Goal: Transaction & Acquisition: Purchase product/service

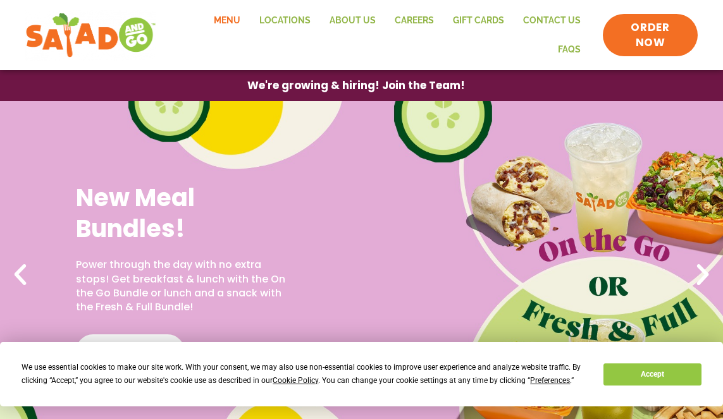
click at [226, 23] on link "Menu" at bounding box center [227, 20] width 46 height 29
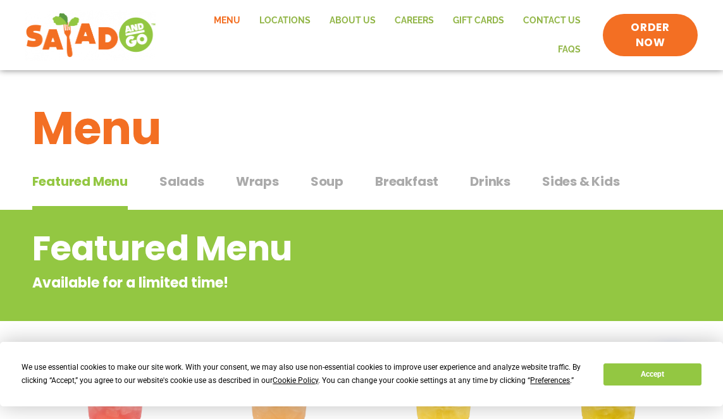
click at [483, 182] on span "Drinks" at bounding box center [490, 181] width 40 height 19
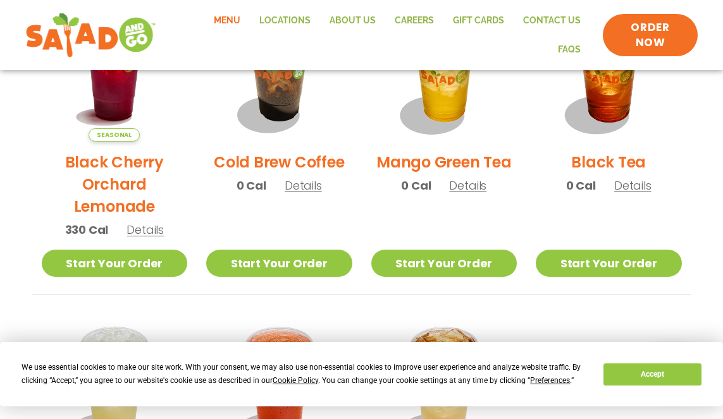
scroll to position [708, 0]
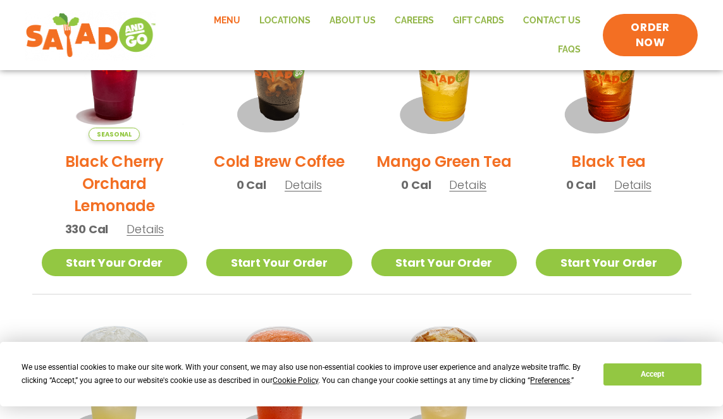
click at [629, 189] on span "Details" at bounding box center [632, 185] width 37 height 16
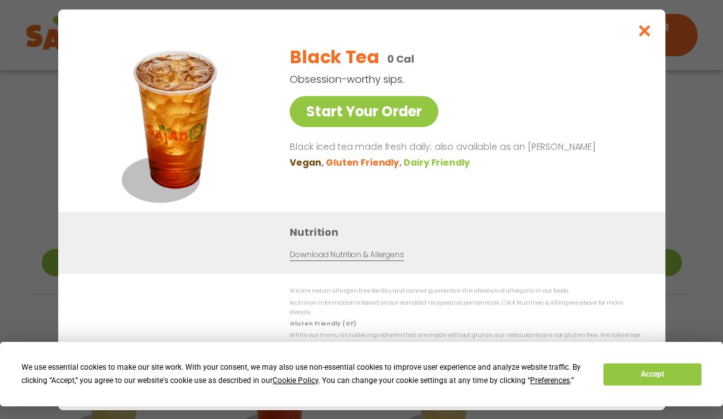
click at [685, 178] on div "Start Your Order Black Tea 0 Cal Obsession-worthy sips. Start Your Order Black …" at bounding box center [361, 209] width 723 height 419
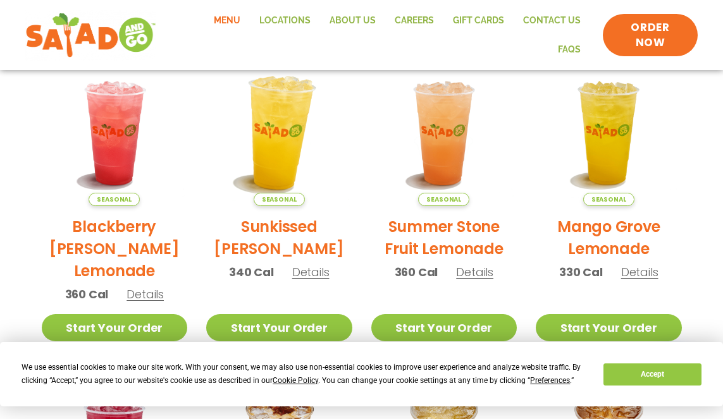
scroll to position [0, 0]
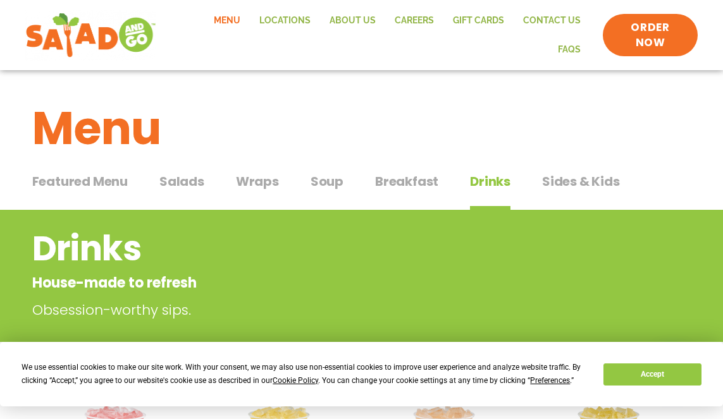
click at [181, 182] on span "Salads" at bounding box center [181, 181] width 45 height 19
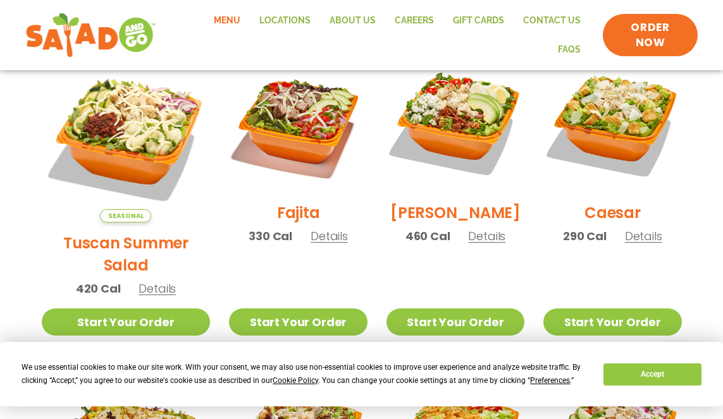
scroll to position [298, 0]
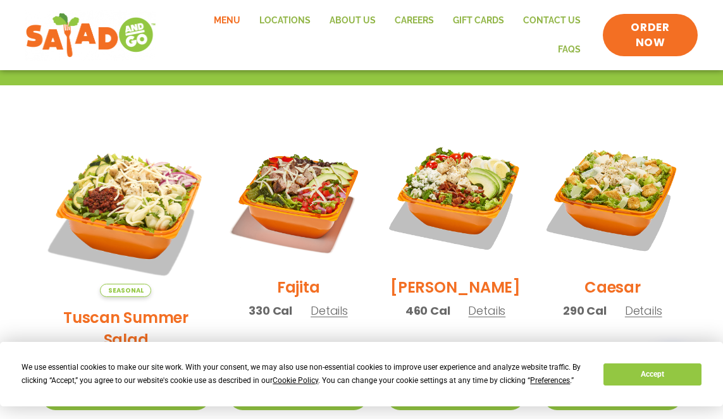
click at [124, 307] on h2 "Tuscan Summer Salad" at bounding box center [126, 329] width 169 height 44
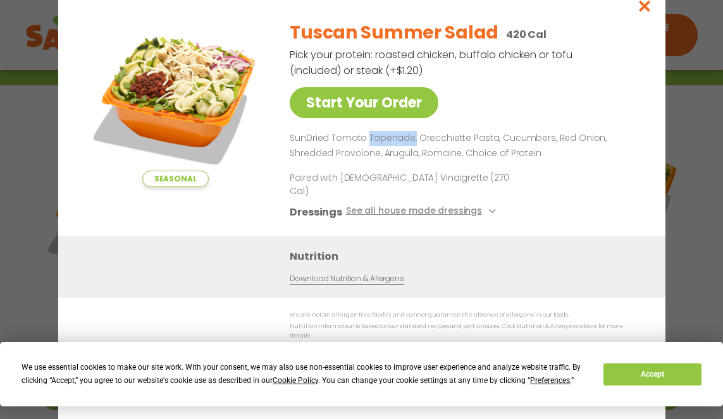
drag, startPoint x: 366, startPoint y: 149, endPoint x: 412, endPoint y: 149, distance: 45.5
click at [412, 149] on p "SunDried Tomato Tapenade, Orecchiette Pasta, Cucumbers, Red Onion, Shredded Pro…" at bounding box center [462, 146] width 345 height 30
click at [275, 115] on div "Seasonal Start Your Order Tuscan Summer Salad 420 Cal Pick your protein: roaste…" at bounding box center [361, 123] width 557 height 226
click at [373, 213] on button "See all house made dressings" at bounding box center [422, 212] width 154 height 16
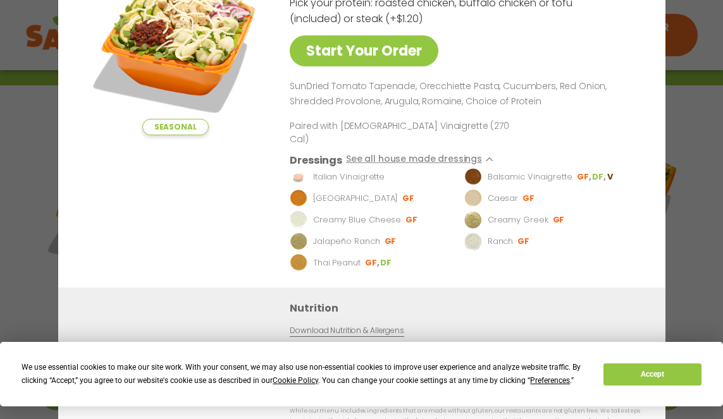
click at [506, 220] on p "Creamy Greek" at bounding box center [517, 220] width 61 height 13
click at [476, 219] on img at bounding box center [473, 220] width 18 height 18
click at [225, 194] on div "Seasonal Start Your Order" at bounding box center [174, 122] width 183 height 329
click at [14, 168] on div "Seasonal Start Your Order Tuscan Summer Salad 420 Cal Pick your protein: roaste…" at bounding box center [361, 209] width 723 height 419
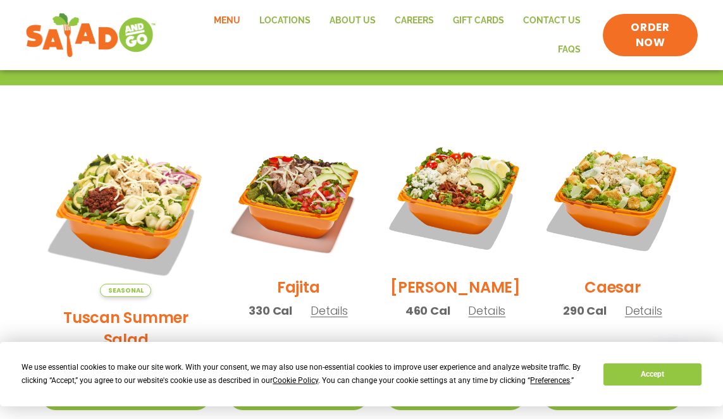
click at [128, 307] on h2 "Tuscan Summer Salad" at bounding box center [126, 329] width 169 height 44
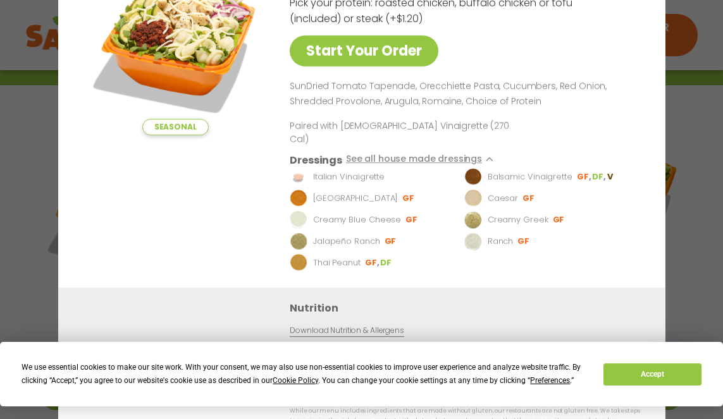
click at [6, 181] on div "Seasonal Start Your Order Tuscan Summer Salad 420 Cal Pick your protein: roaste…" at bounding box center [361, 209] width 723 height 419
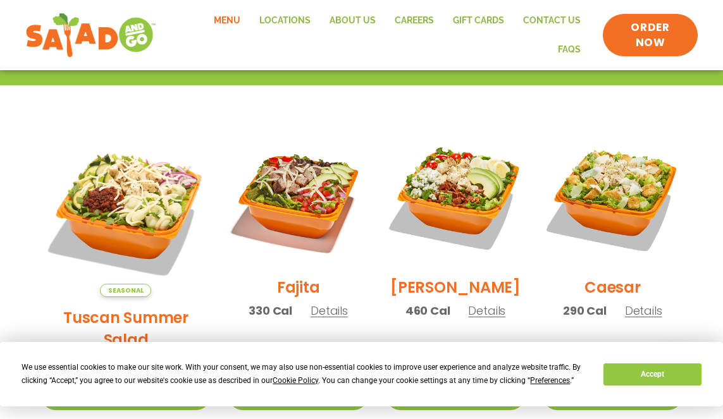
scroll to position [0, 0]
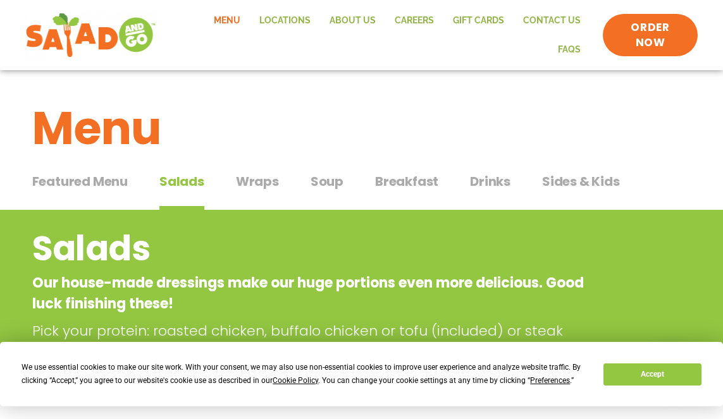
click at [563, 181] on span "Sides & Kids" at bounding box center [581, 181] width 78 height 19
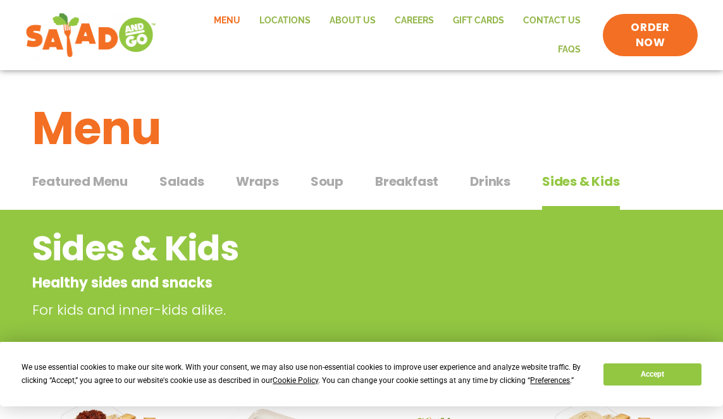
click at [114, 178] on span "Featured Menu" at bounding box center [79, 181] width 95 height 19
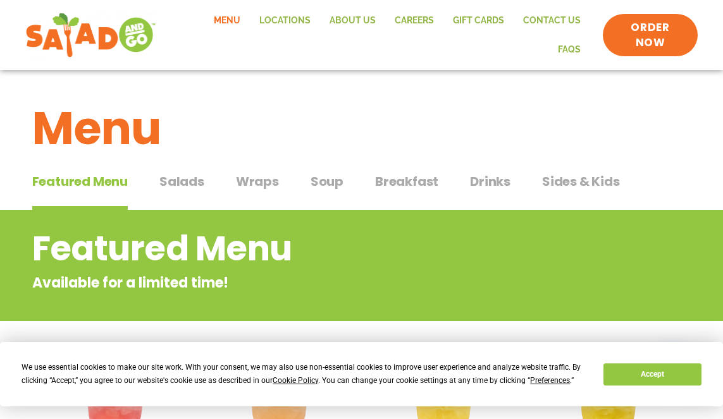
click at [178, 181] on span "Salads" at bounding box center [181, 181] width 45 height 19
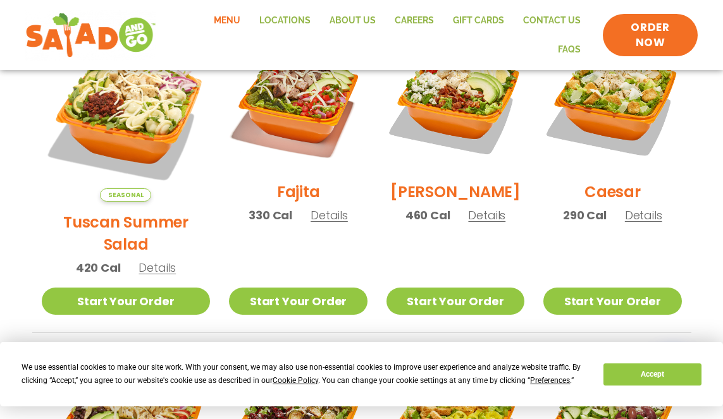
scroll to position [407, 0]
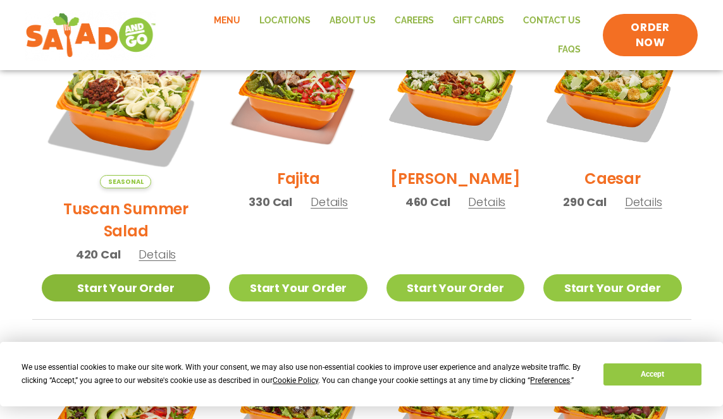
click at [142, 274] on link "Start Your Order" at bounding box center [126, 287] width 169 height 27
